Goal: Information Seeking & Learning: Learn about a topic

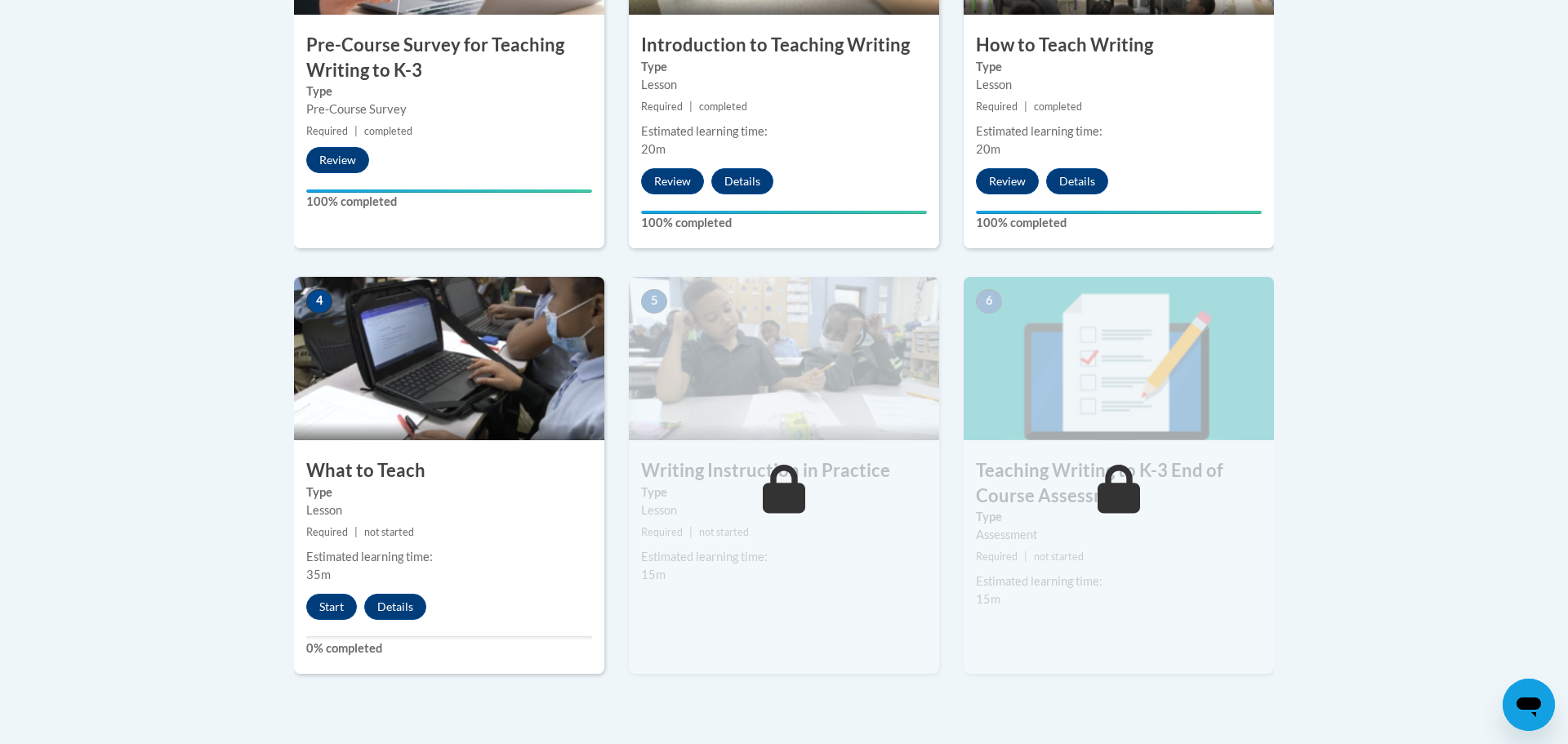
scroll to position [705, 0]
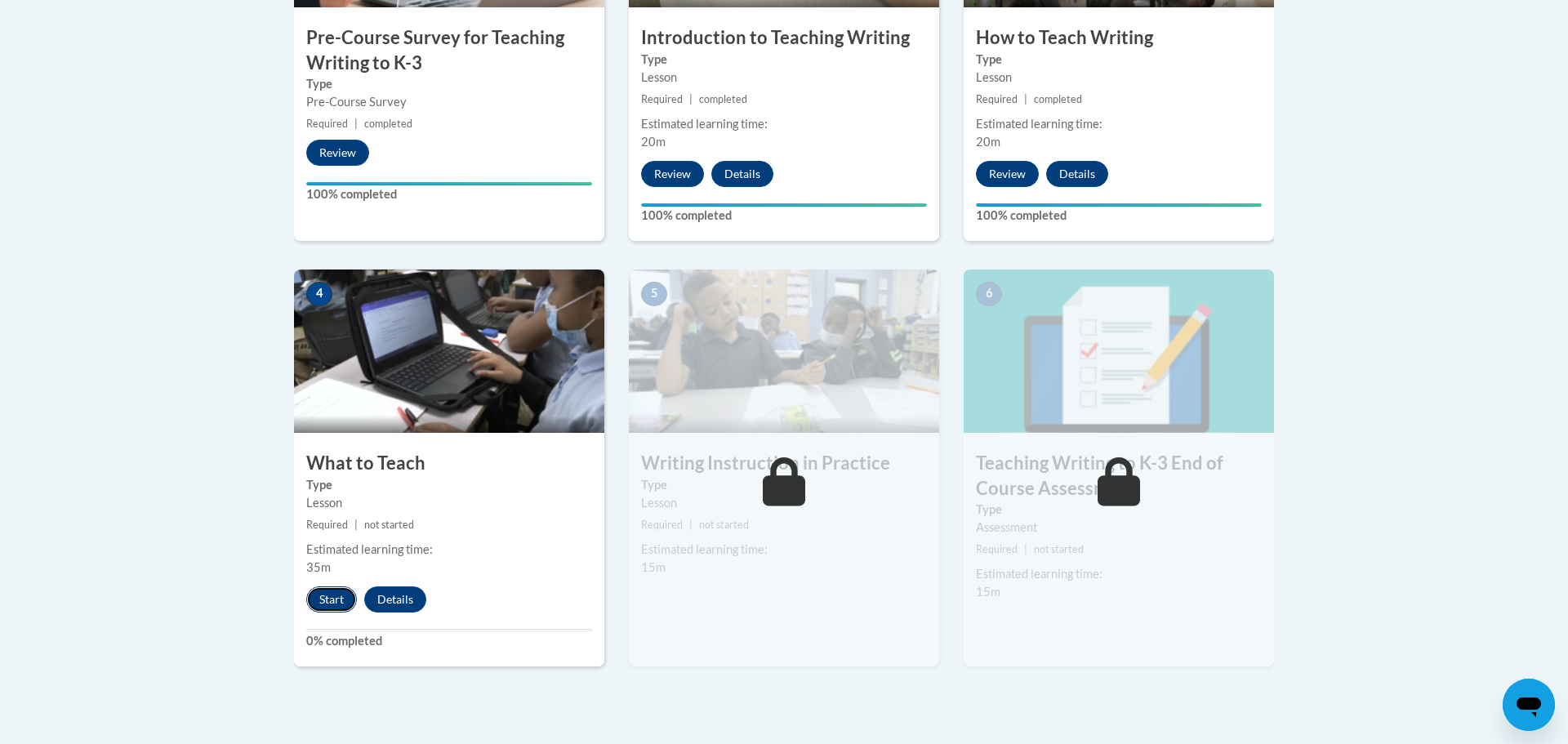
click at [323, 602] on button "Start" at bounding box center [331, 599] width 51 height 26
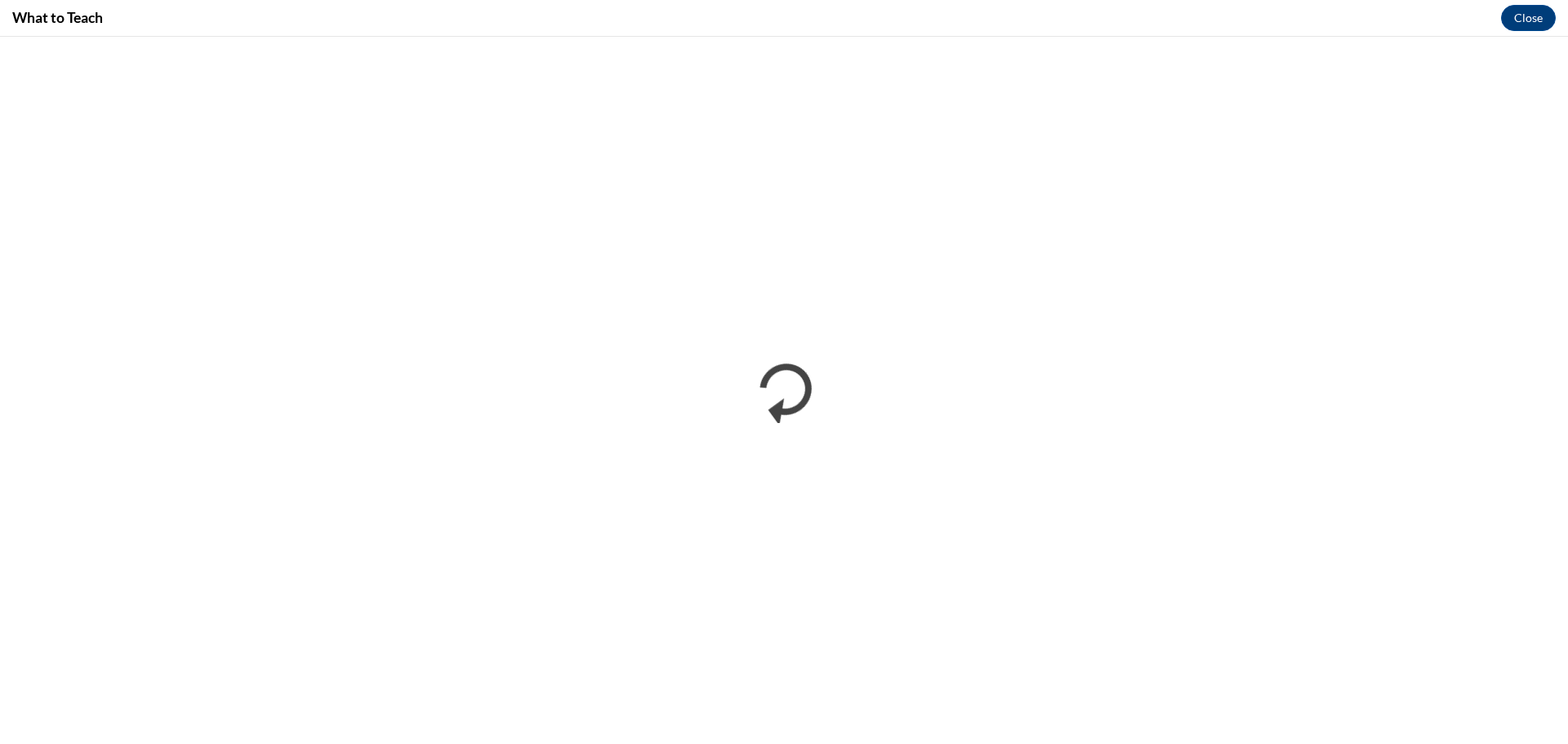
scroll to position [0, 0]
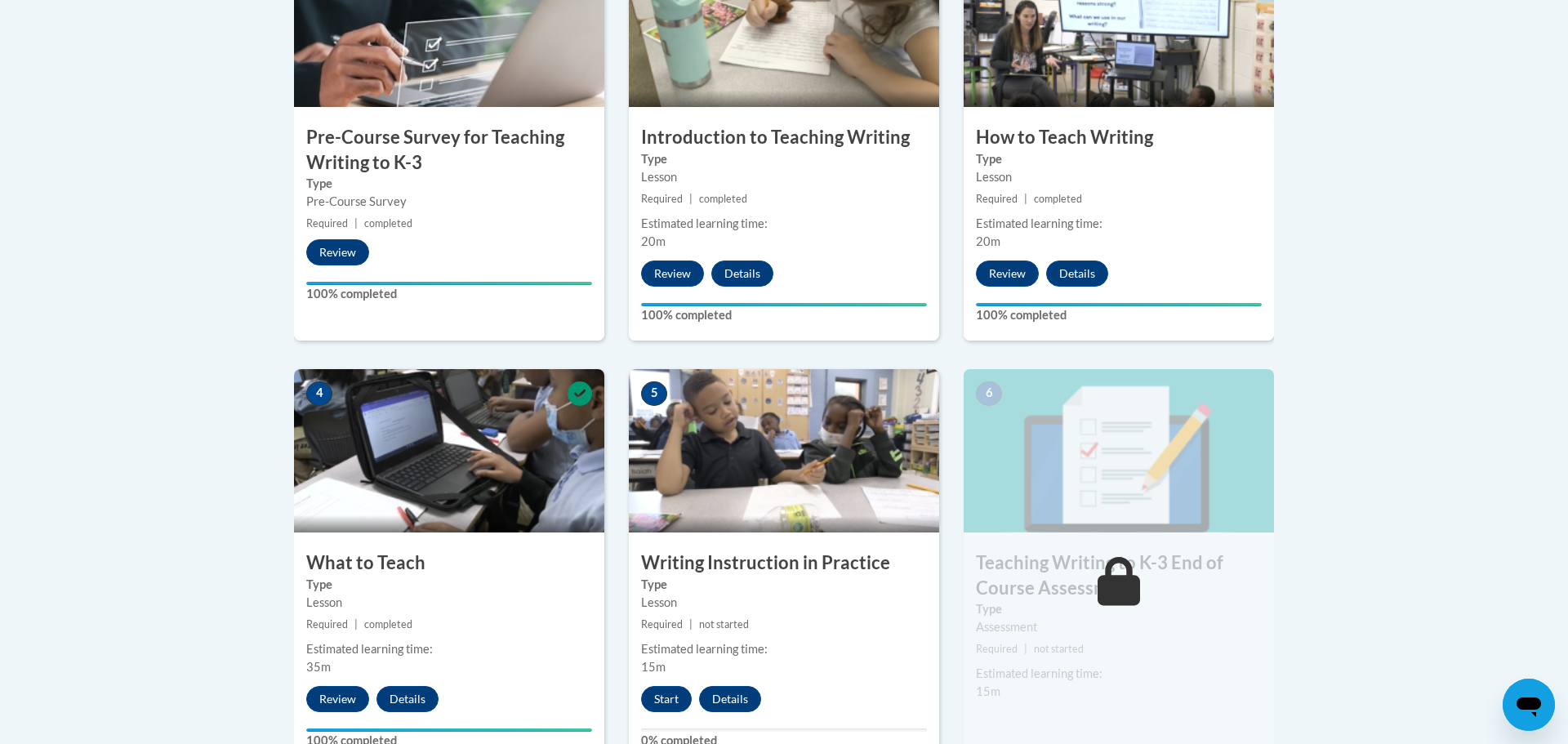
scroll to position [607, 0]
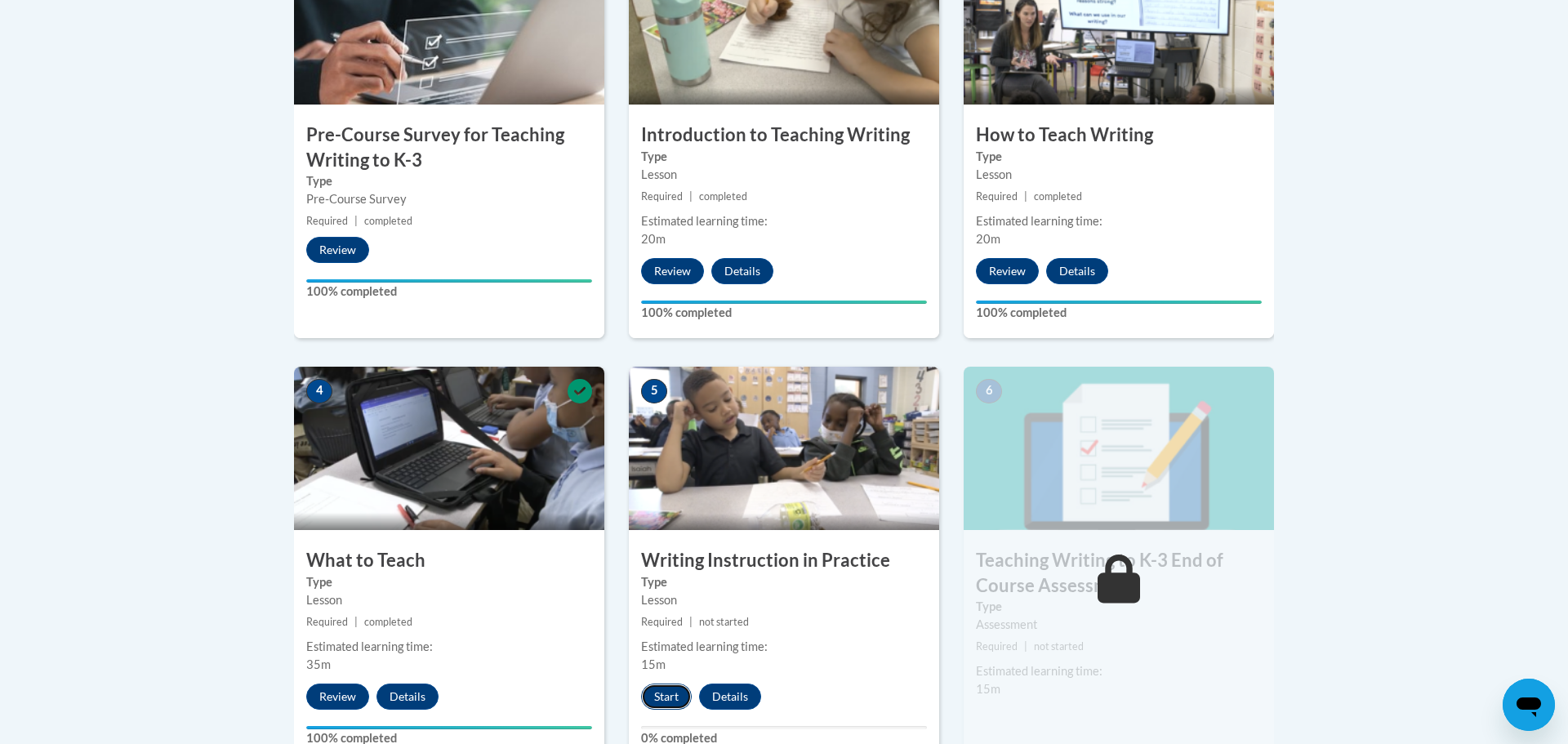
click at [662, 692] on button "Start" at bounding box center [666, 696] width 51 height 26
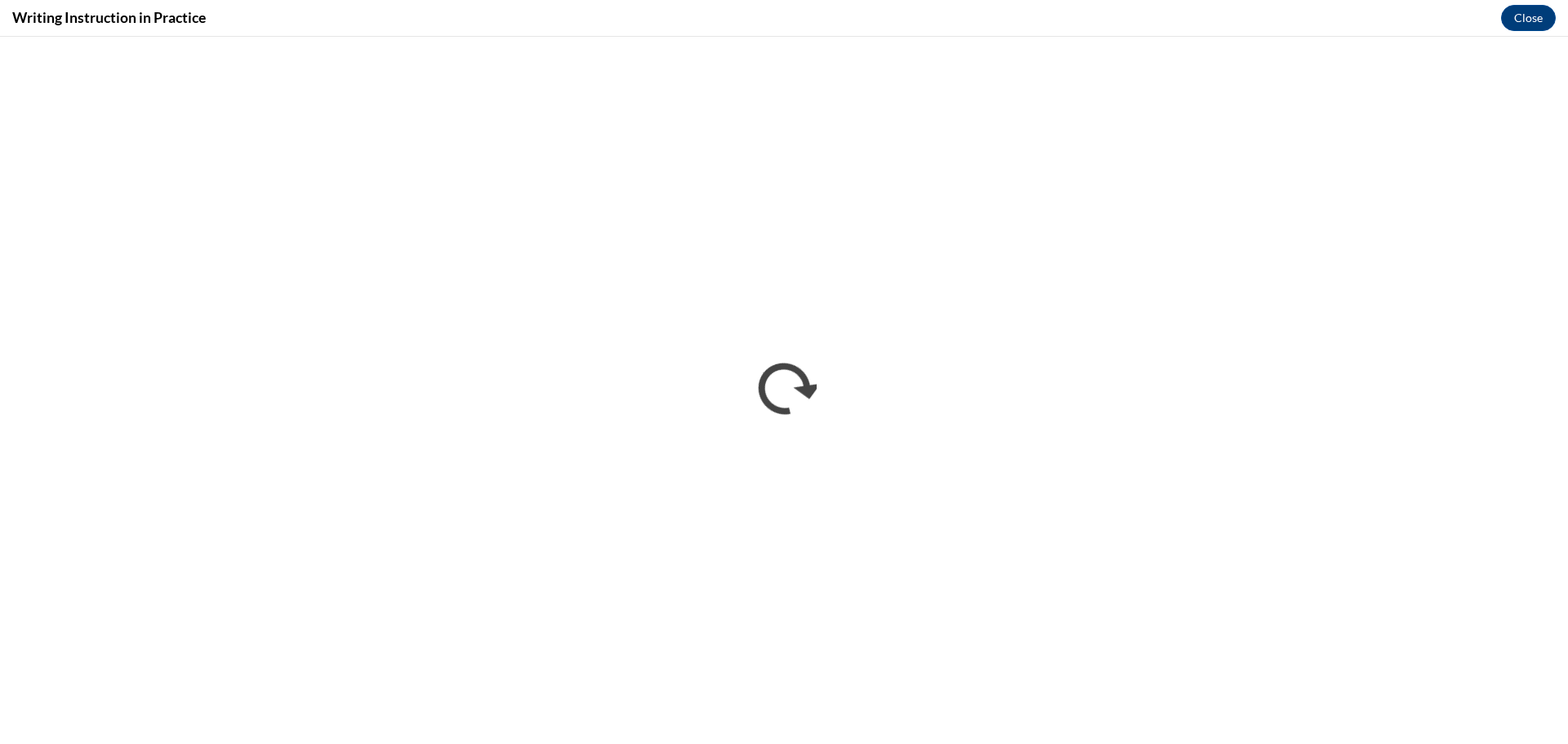
scroll to position [0, 0]
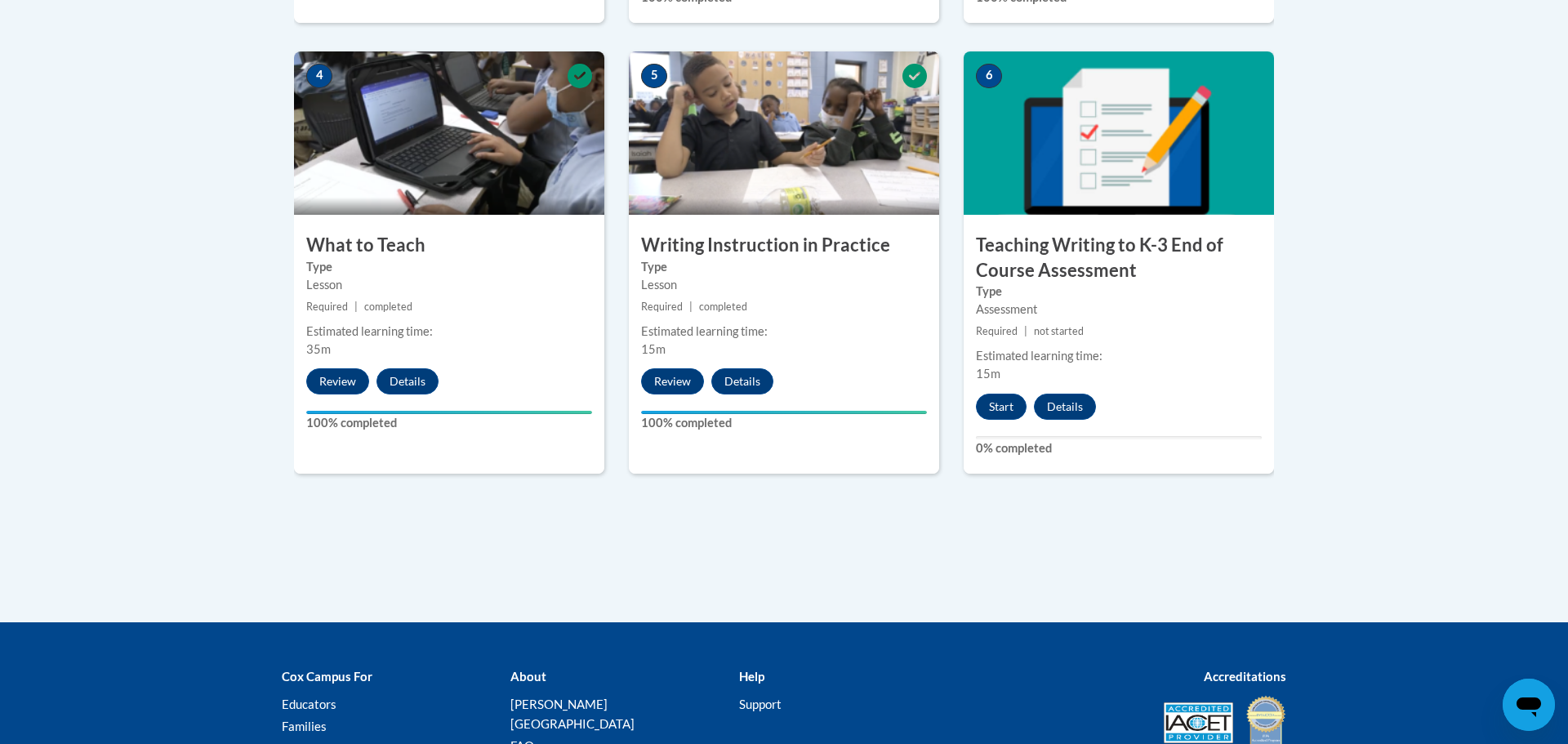
scroll to position [951, 0]
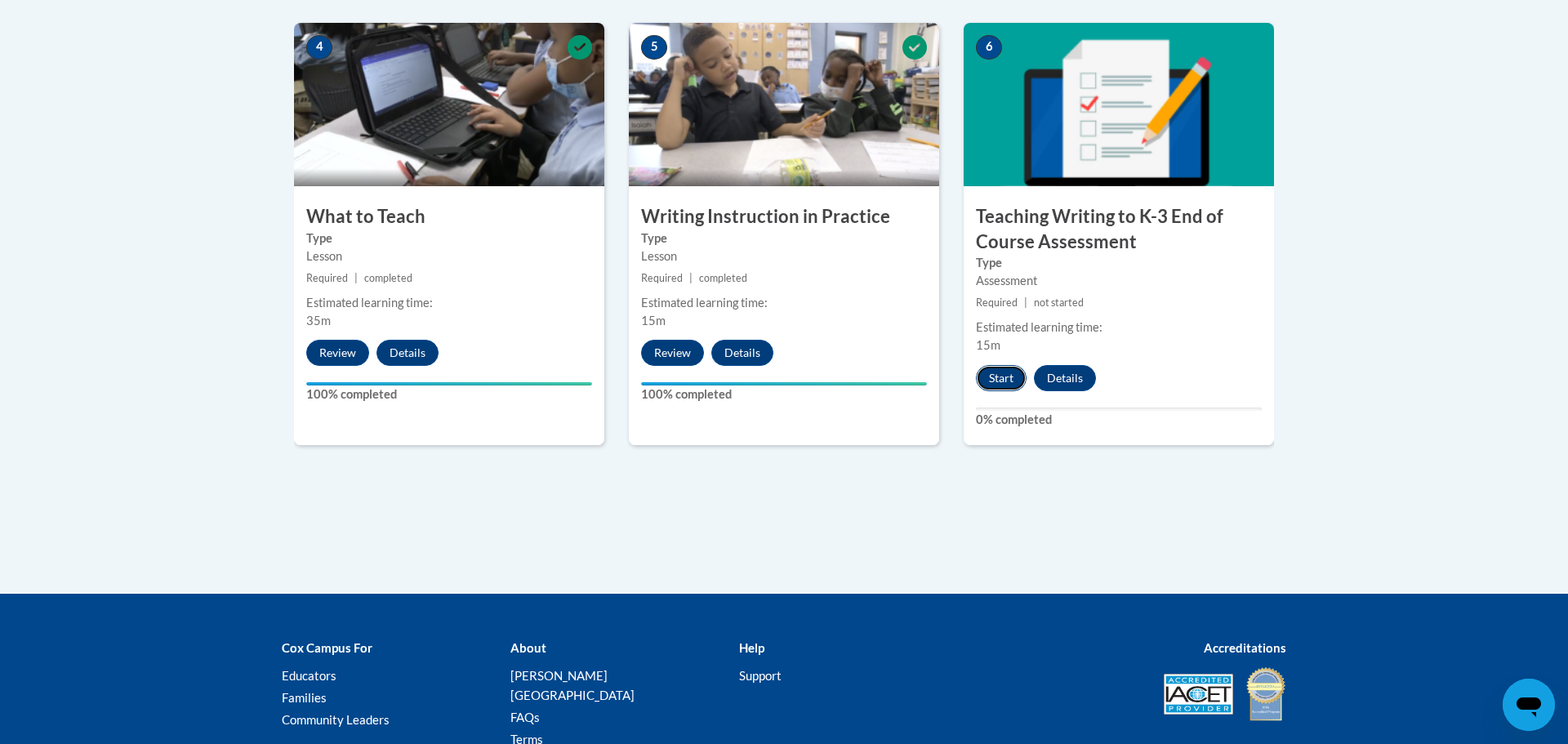
click at [991, 377] on button "Start" at bounding box center [1001, 377] width 51 height 26
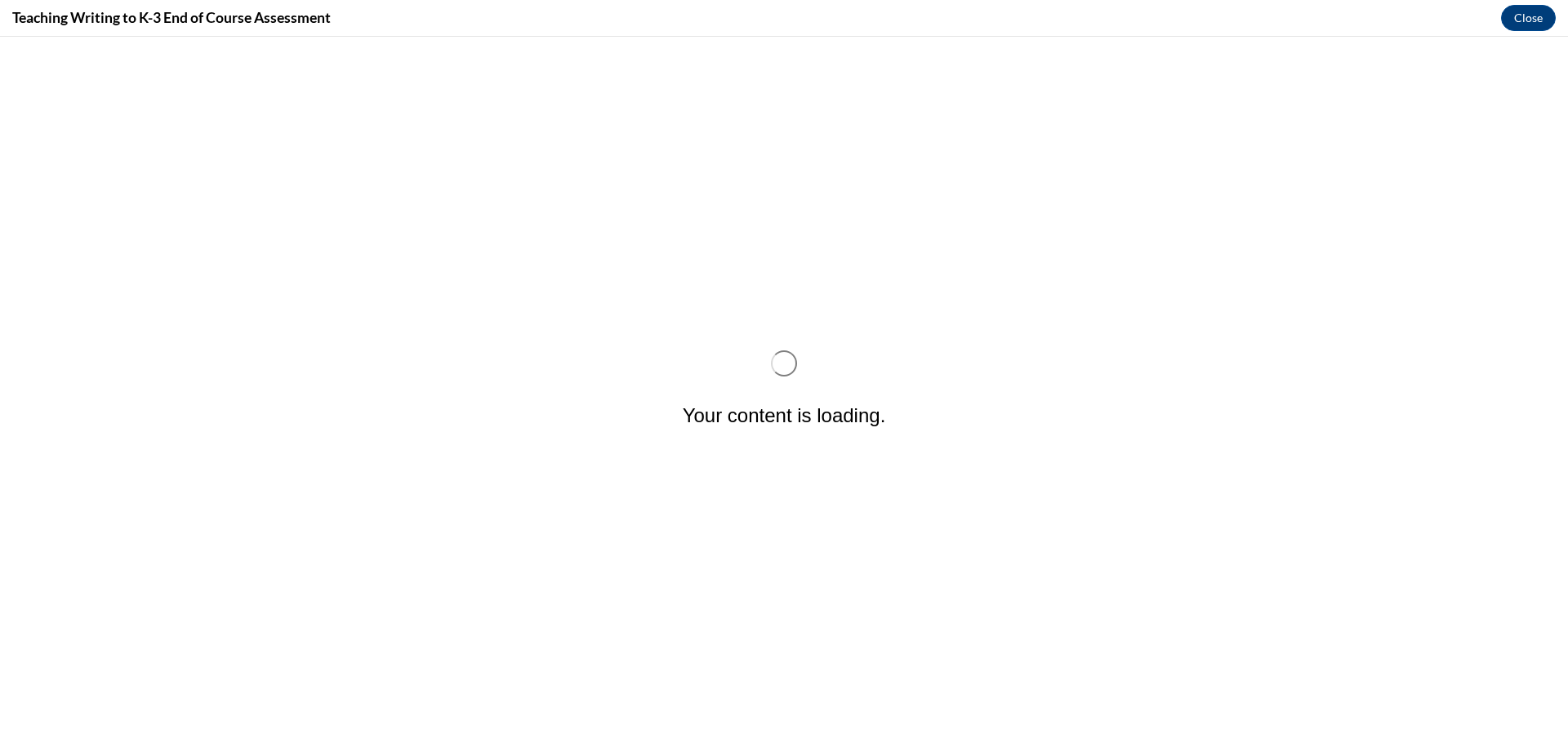
scroll to position [0, 0]
